Goal: Complete application form

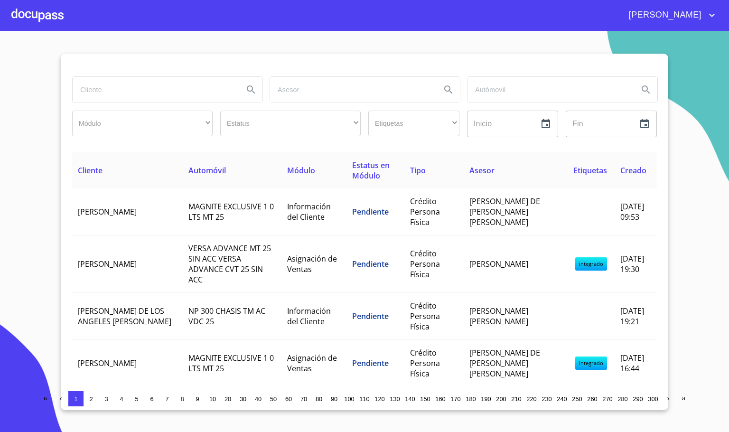
click at [119, 93] on input "search" at bounding box center [154, 90] width 163 height 26
type input "[PERSON_NAME]"
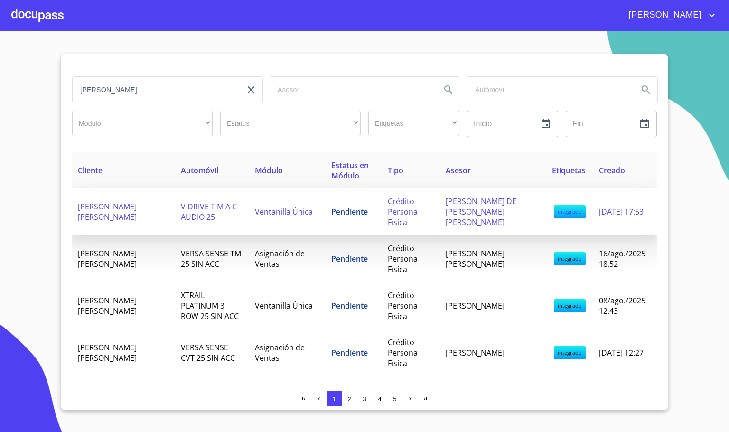
click at [175, 210] on td "V DRIVE T M A C AUDIO 25" at bounding box center [212, 211] width 74 height 47
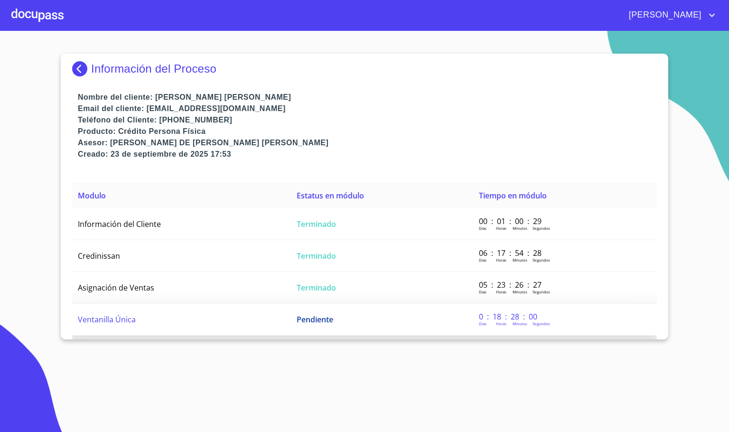
click at [152, 320] on td "Ventanilla Única" at bounding box center [181, 320] width 219 height 32
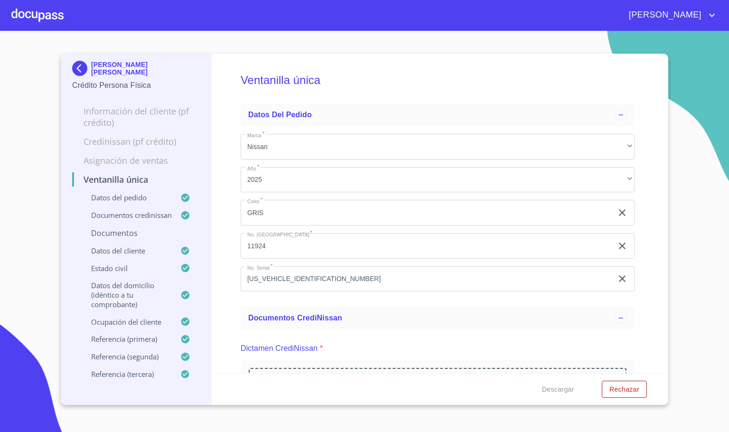
drag, startPoint x: 621, startPoint y: 256, endPoint x: 647, endPoint y: 259, distance: 25.8
click at [647, 259] on div "Ventanilla única Datos del pedido Marca   * Nissan ​ Año   * 2025 ​ Color   * G…" at bounding box center [438, 214] width 452 height 320
click at [646, 249] on div "Ventanilla única Datos del pedido Marca   * Nissan ​ Año   * 2025 ​ Color   * G…" at bounding box center [438, 214] width 452 height 320
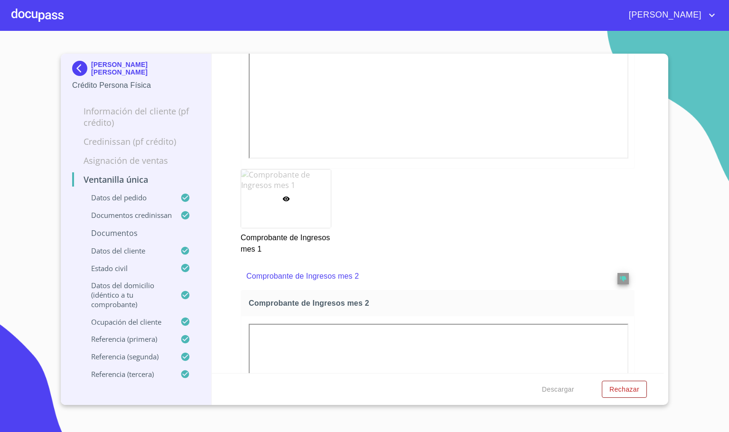
scroll to position [1319, 0]
